Goal: Task Accomplishment & Management: Manage account settings

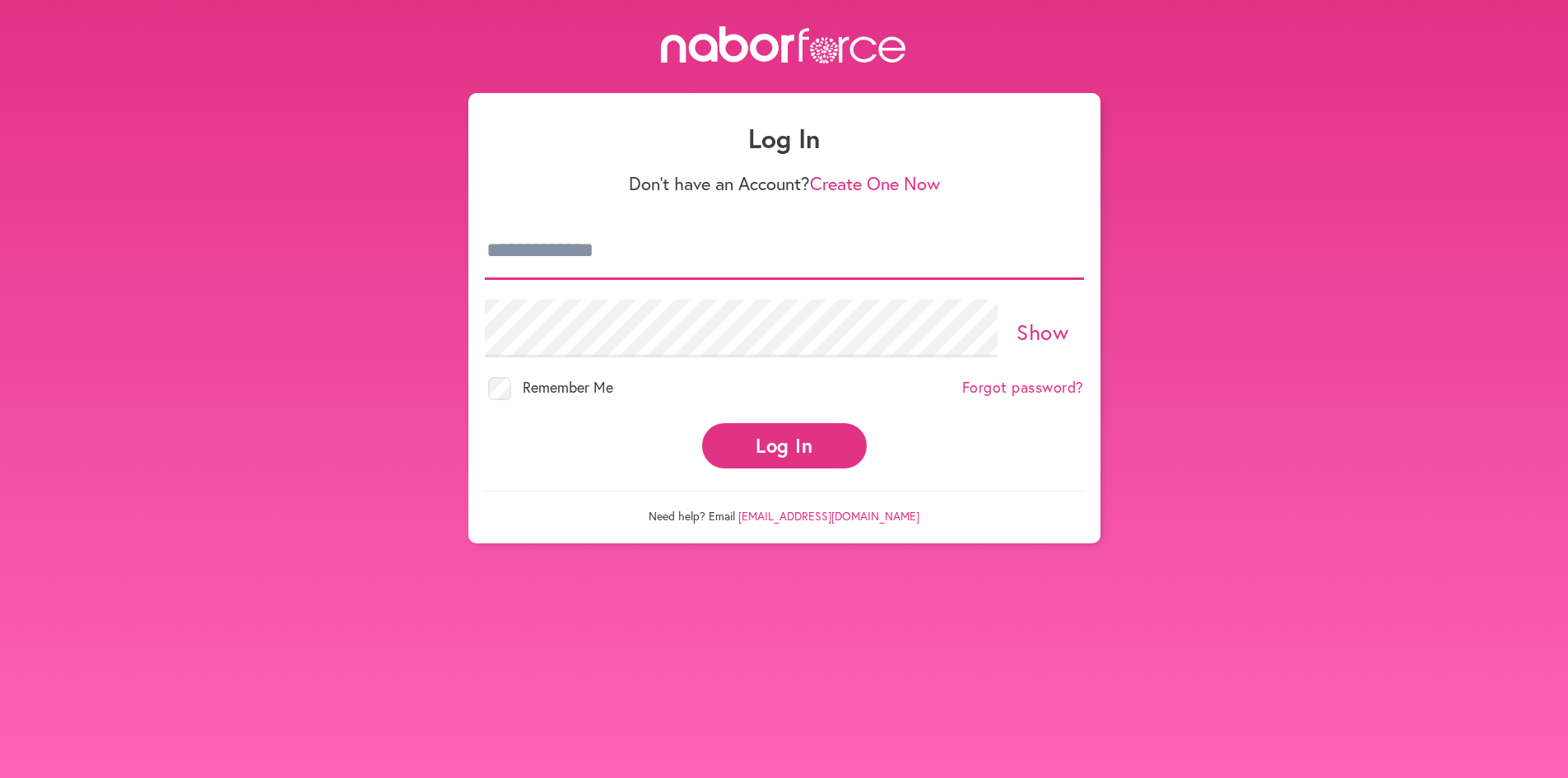
click at [503, 253] on input "email" at bounding box center [784, 250] width 599 height 58
type input "**********"
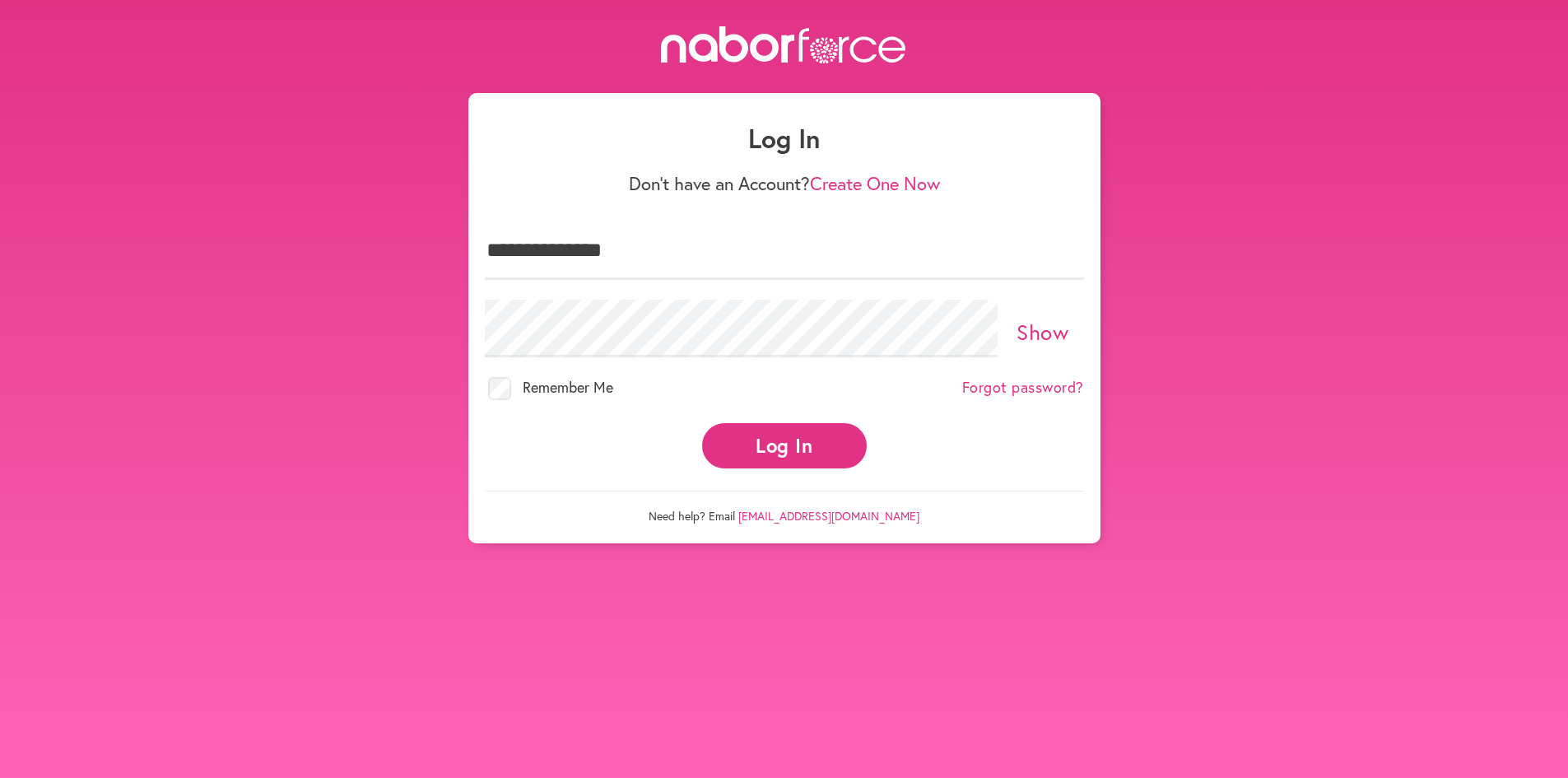
click at [794, 446] on button "Log In" at bounding box center [784, 446] width 165 height 45
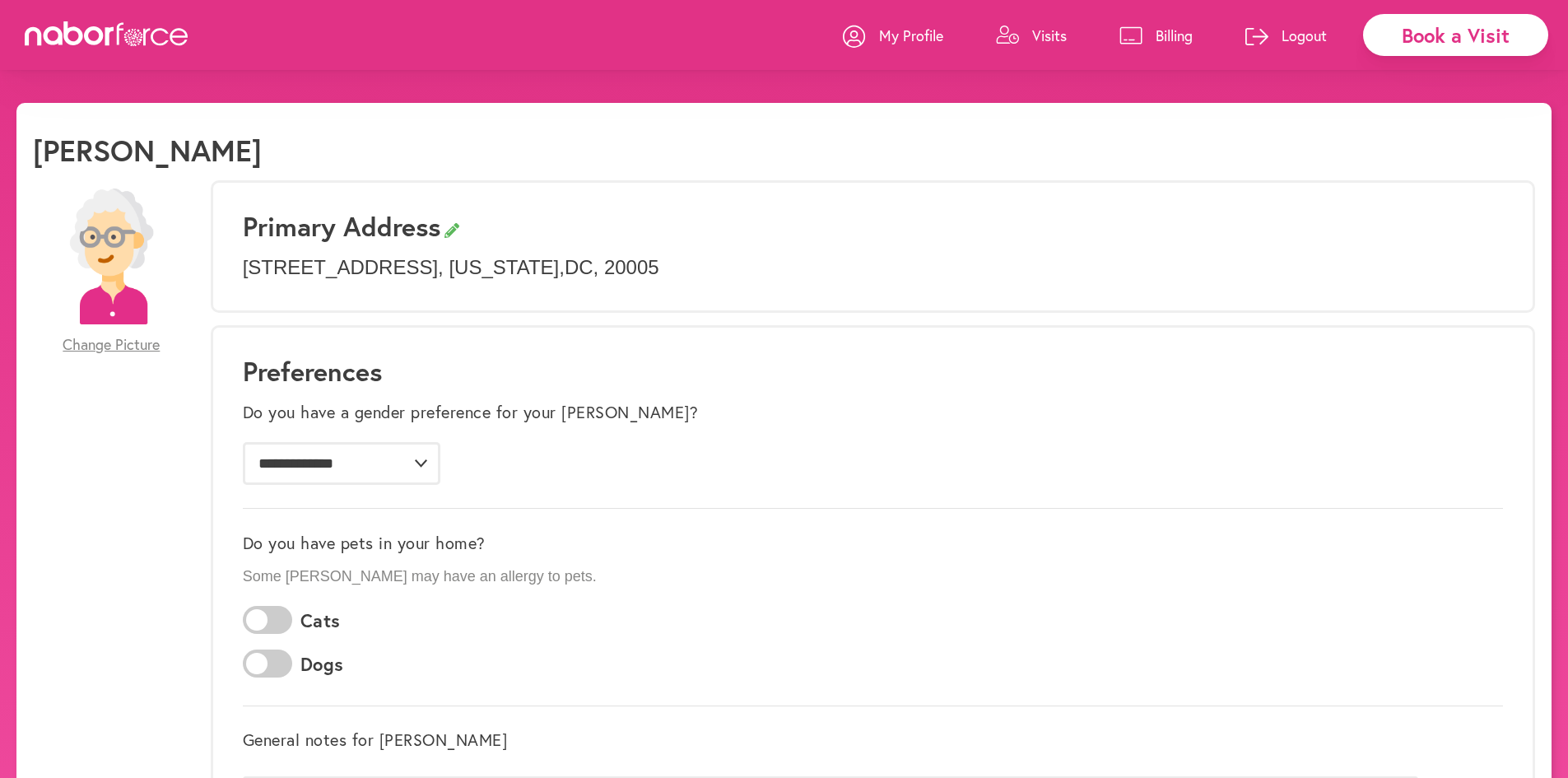
click at [1046, 31] on p "Visits" at bounding box center [1049, 35] width 34 height 20
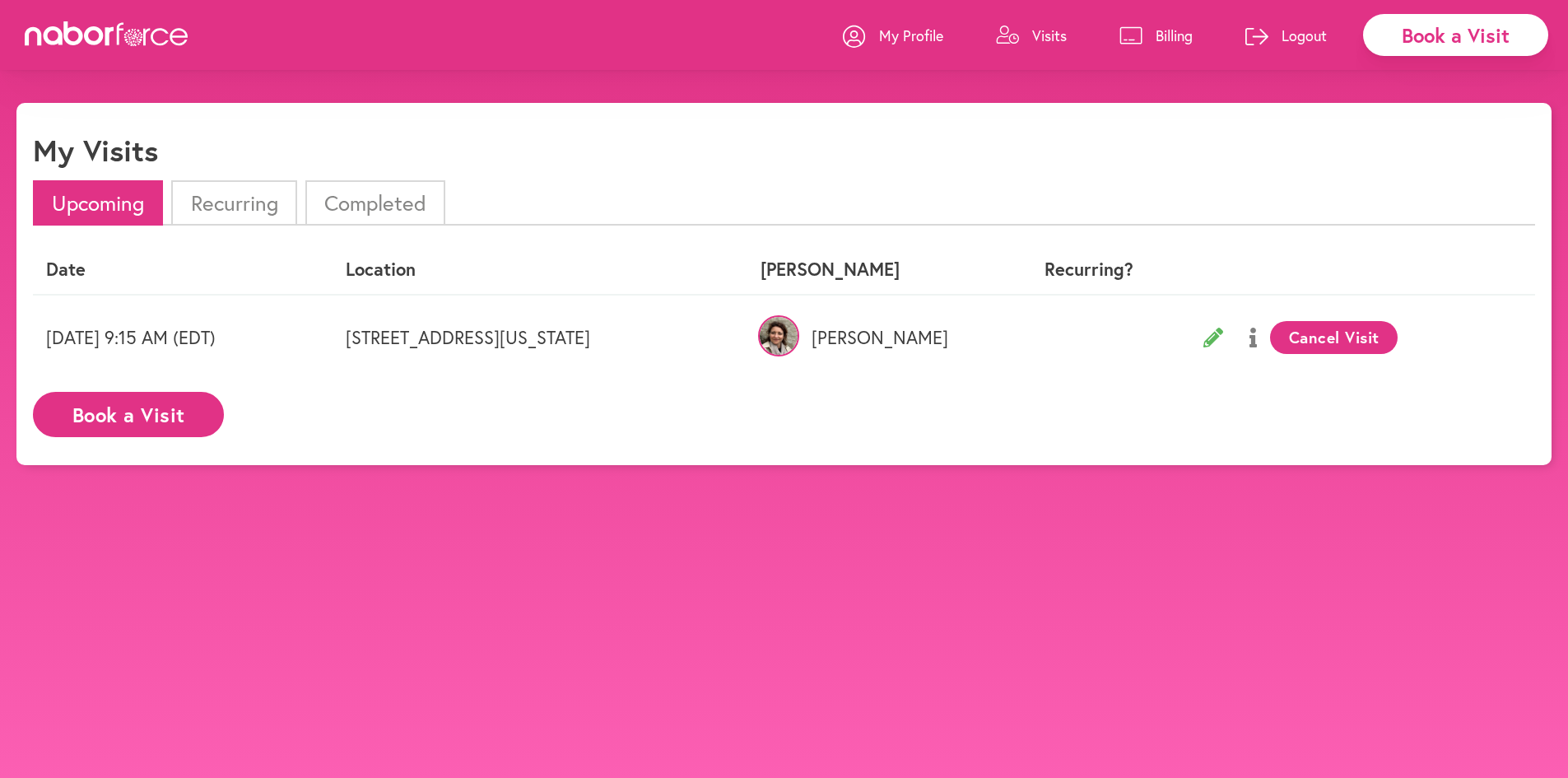
click at [1298, 30] on p "Logout" at bounding box center [1304, 35] width 45 height 20
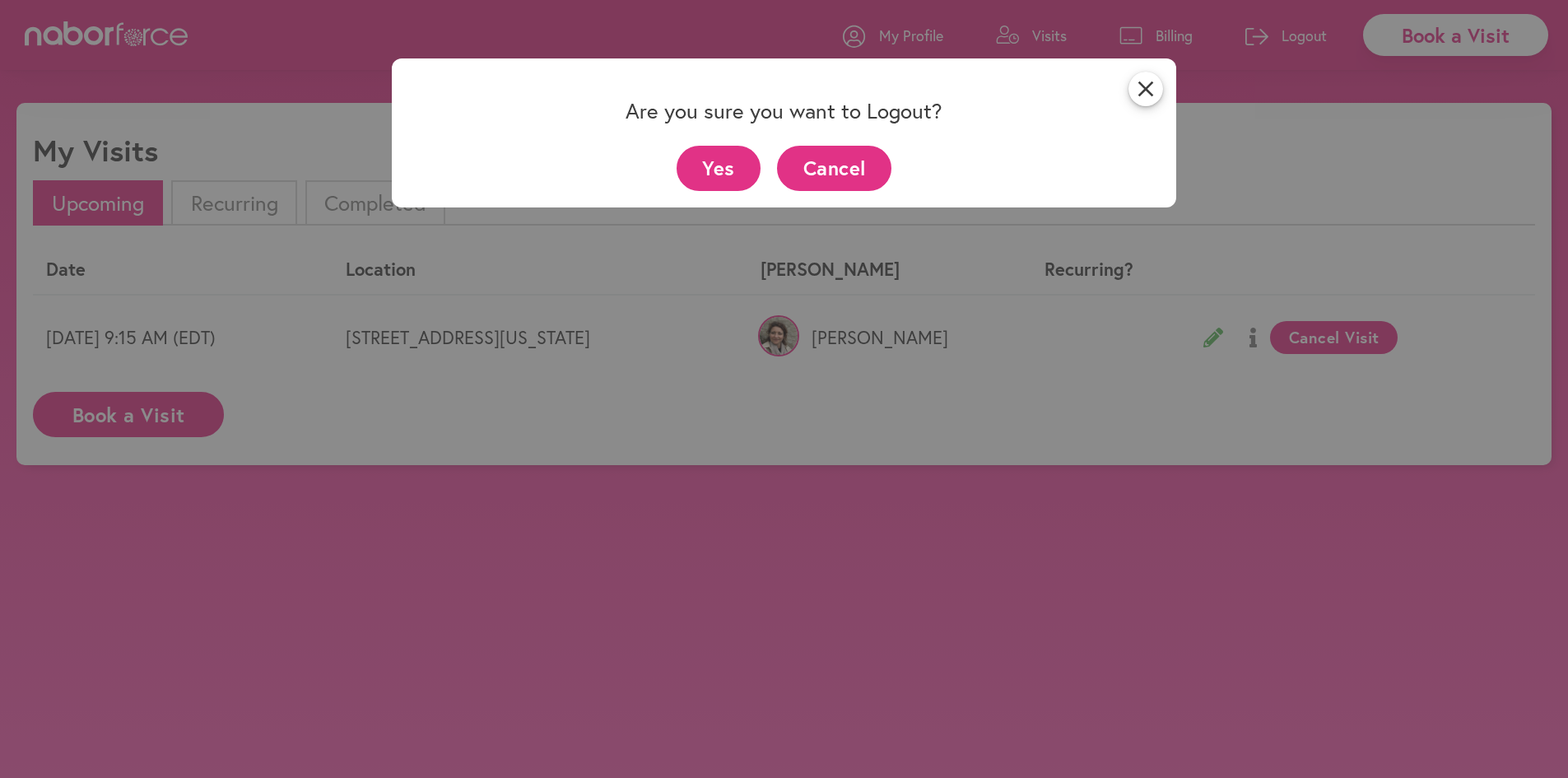
click at [722, 161] on button "Yes" at bounding box center [718, 168] width 85 height 45
